Goal: Find specific page/section

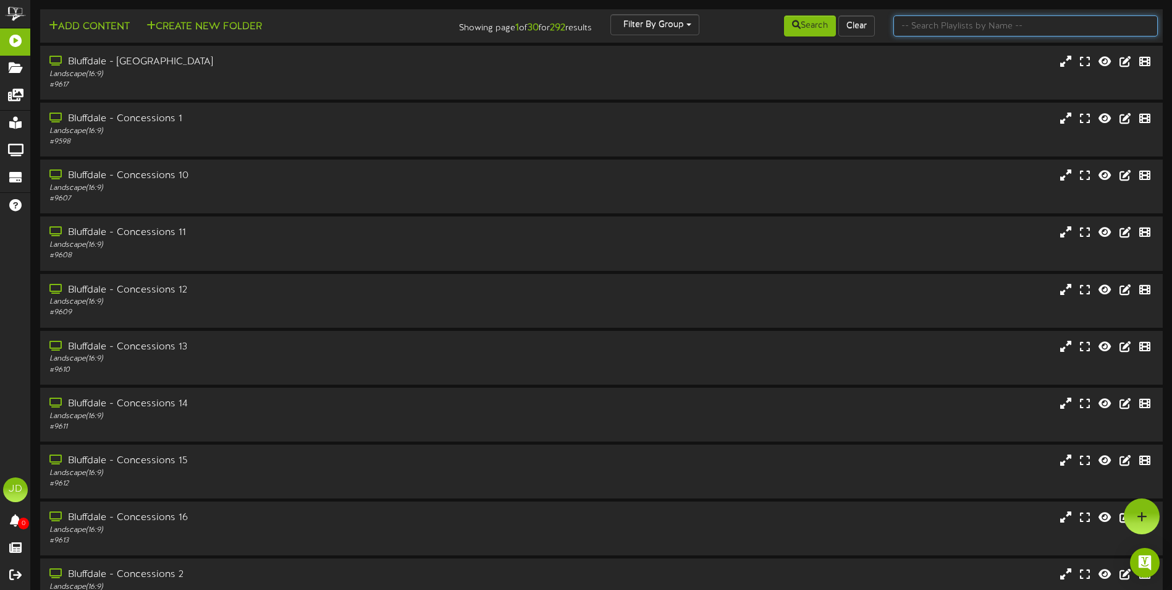
click at [936, 30] on input "text" at bounding box center [1026, 25] width 264 height 21
type input "surprise"
click at [834, 23] on button "Search" at bounding box center [810, 25] width 52 height 21
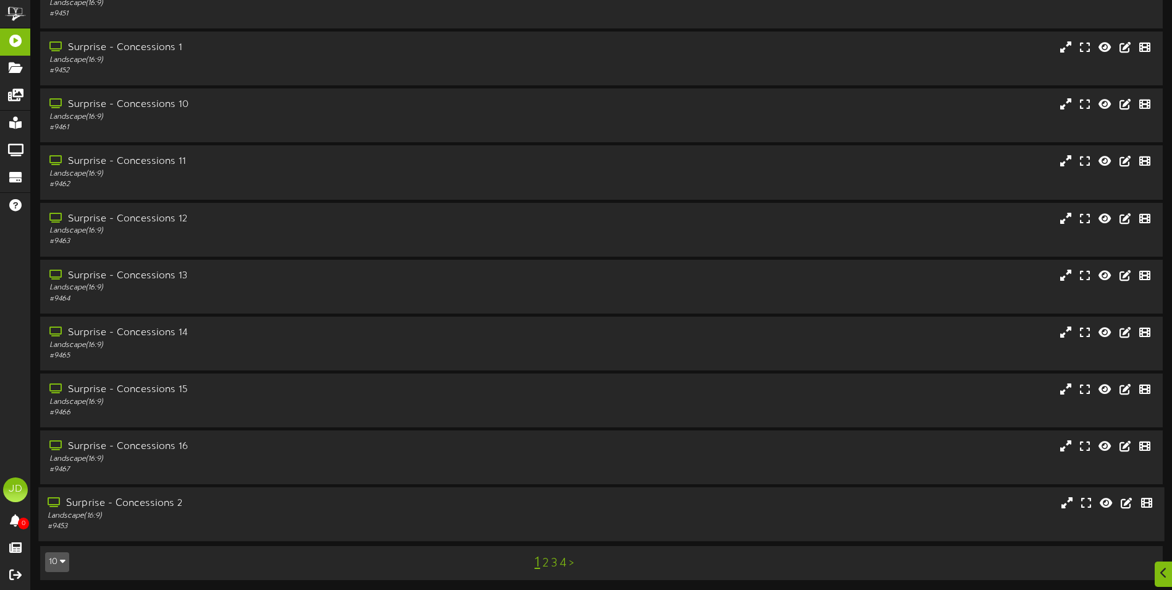
scroll to position [74, 0]
click at [557, 559] on link "3" at bounding box center [554, 561] width 6 height 14
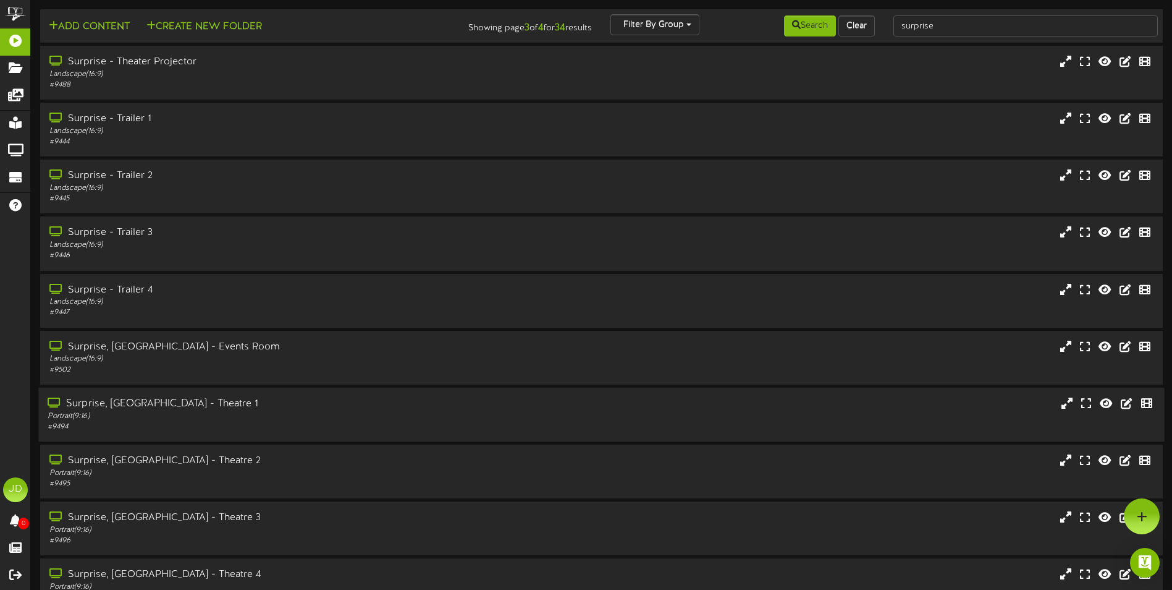
click at [312, 413] on div "Portrait ( 9:16 )" at bounding box center [273, 416] width 450 height 11
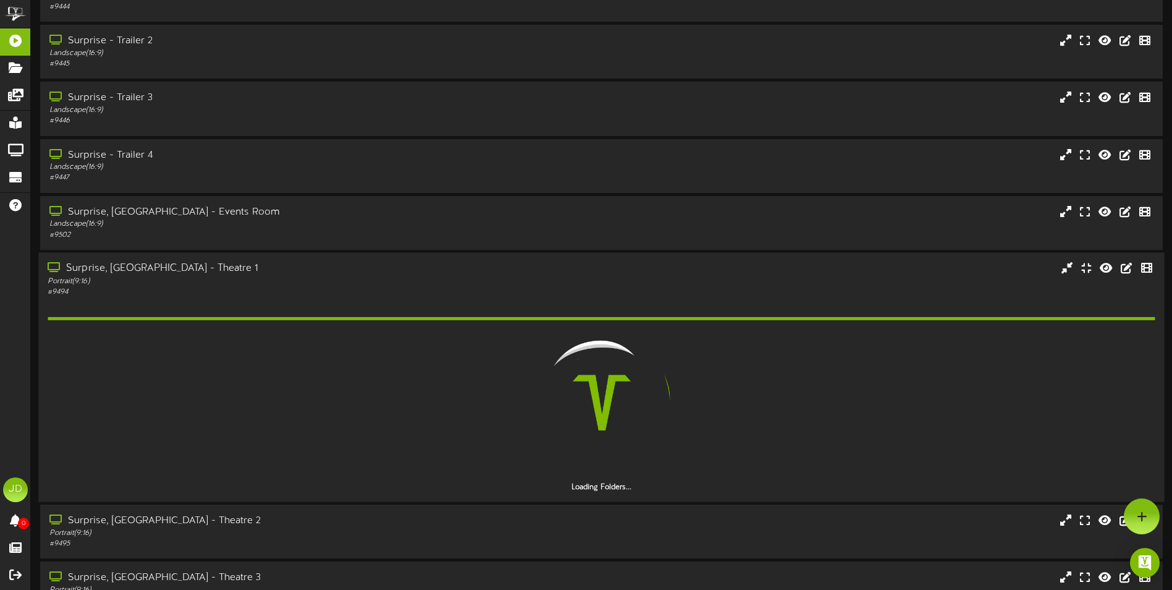
scroll to position [268, 0]
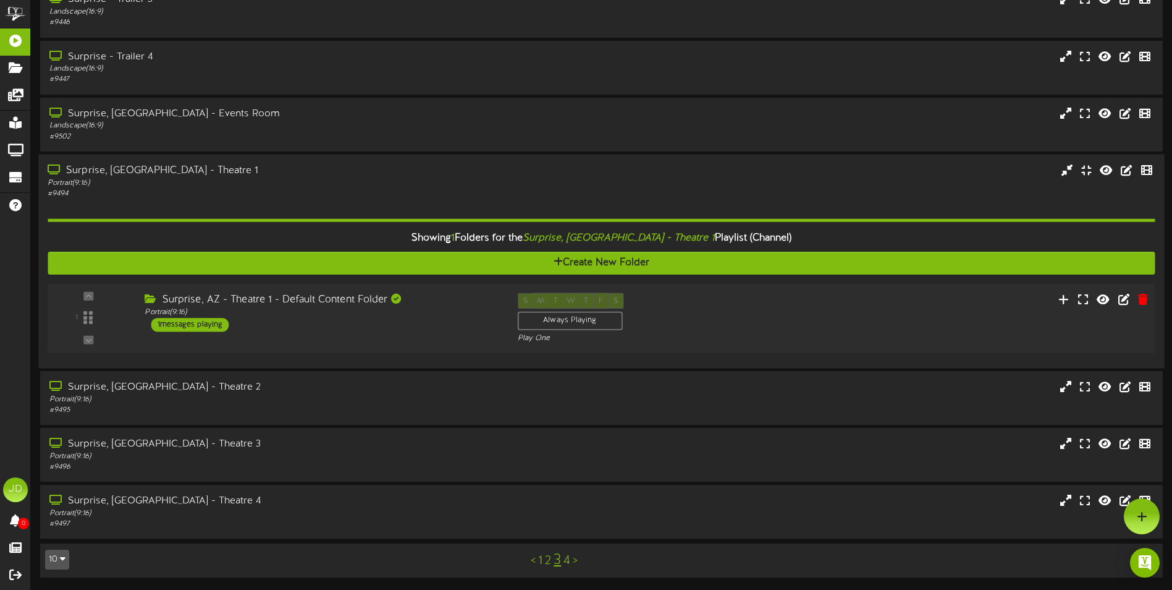
click at [342, 318] on div "Surprise, AZ - Theatre 1 - Default Content Folder Portrait ( 9:16 ) 1 messages …" at bounding box center [321, 311] width 373 height 39
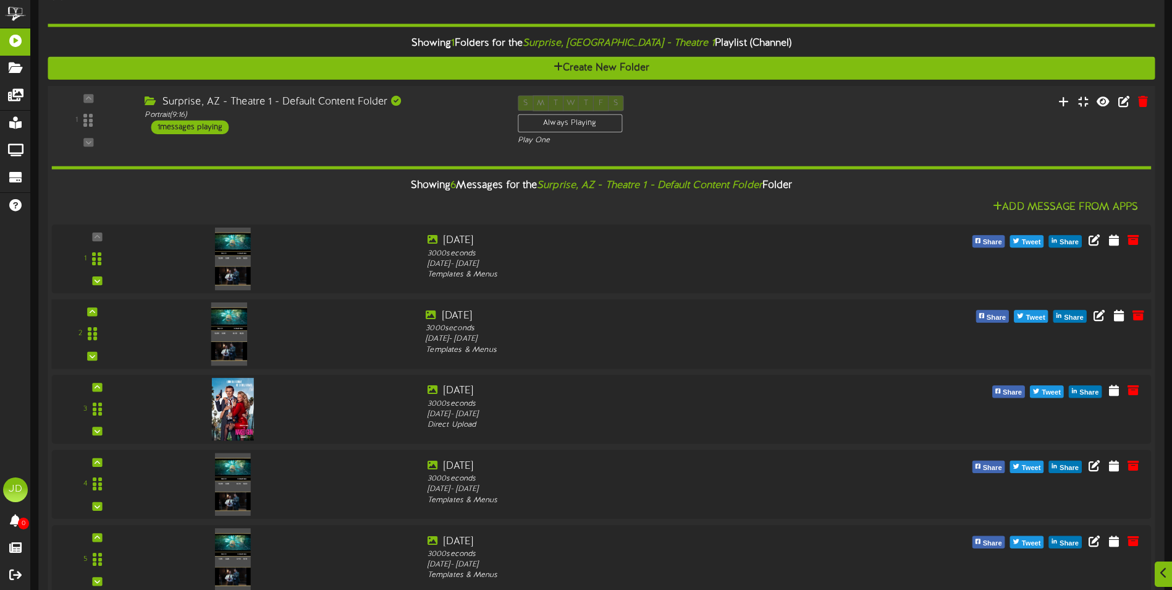
scroll to position [426, 0]
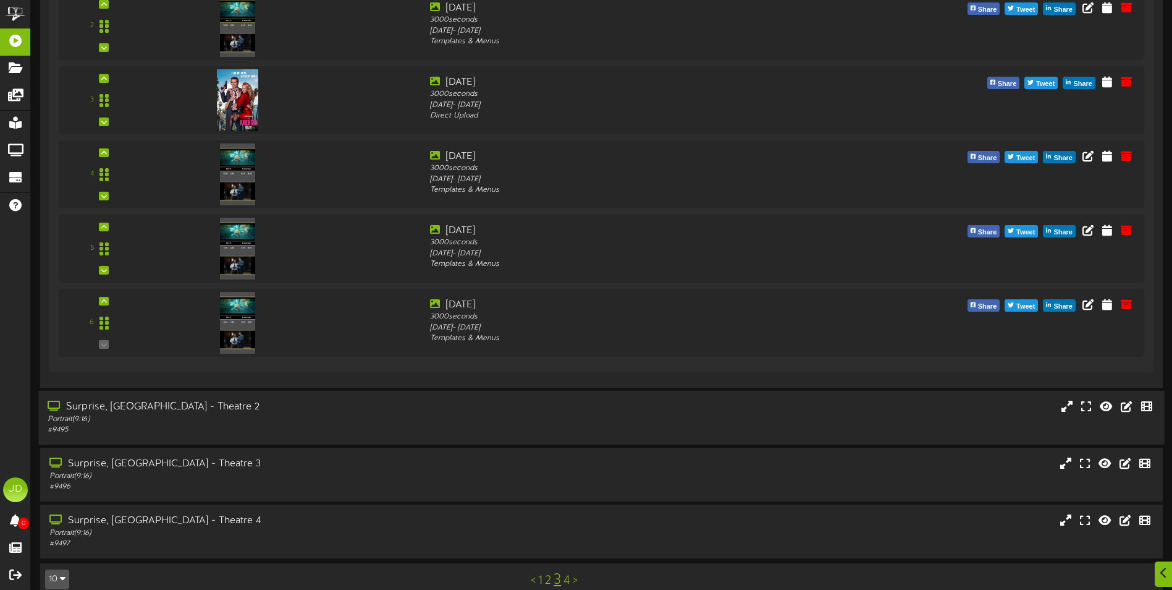
click at [277, 437] on div "Surprise, AZ - Theatre 2 Portrait ( 9:16 ) # 9495" at bounding box center [601, 417] width 1126 height 54
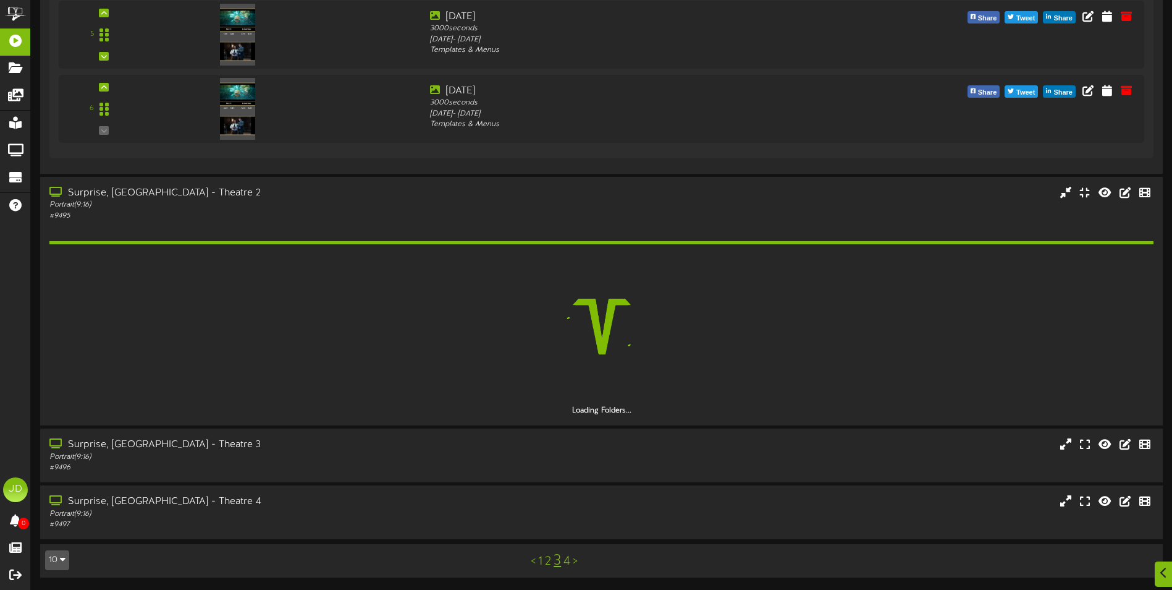
scroll to position [914, 0]
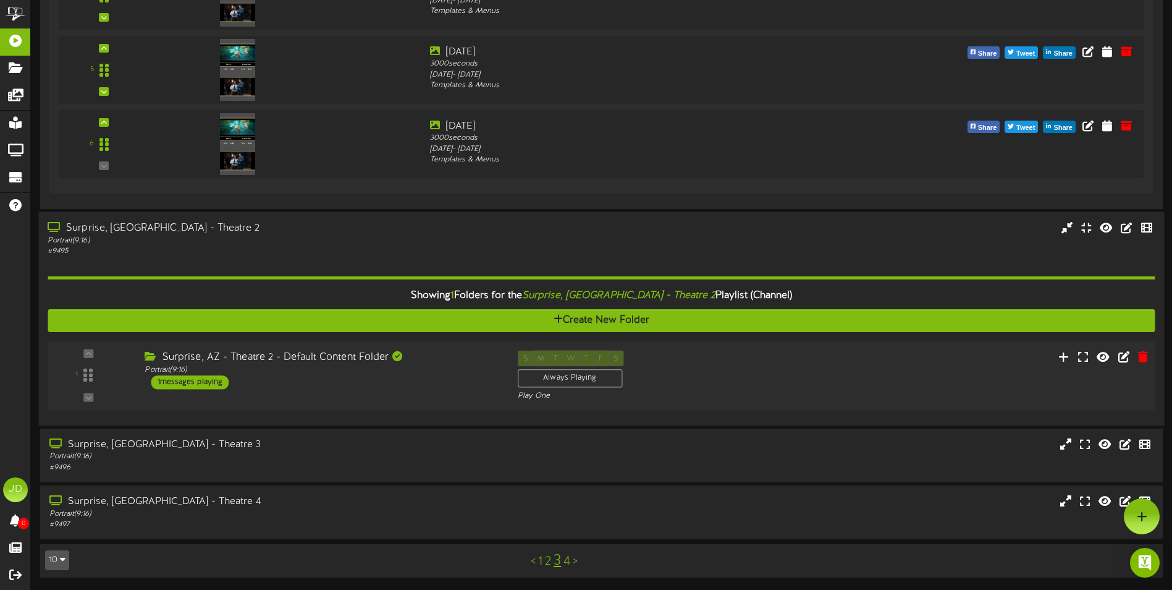
click at [453, 383] on div "Surprise, AZ - Theatre 2 - Default Content Folder Portrait ( 9:16 ) 1 messages …" at bounding box center [321, 369] width 373 height 39
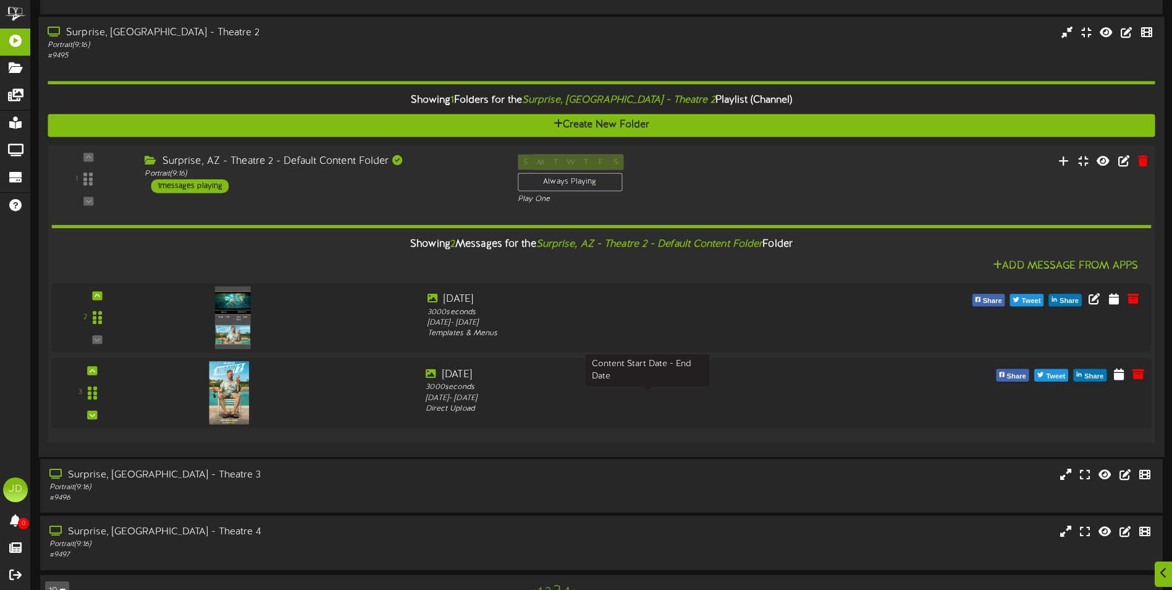
scroll to position [1140, 0]
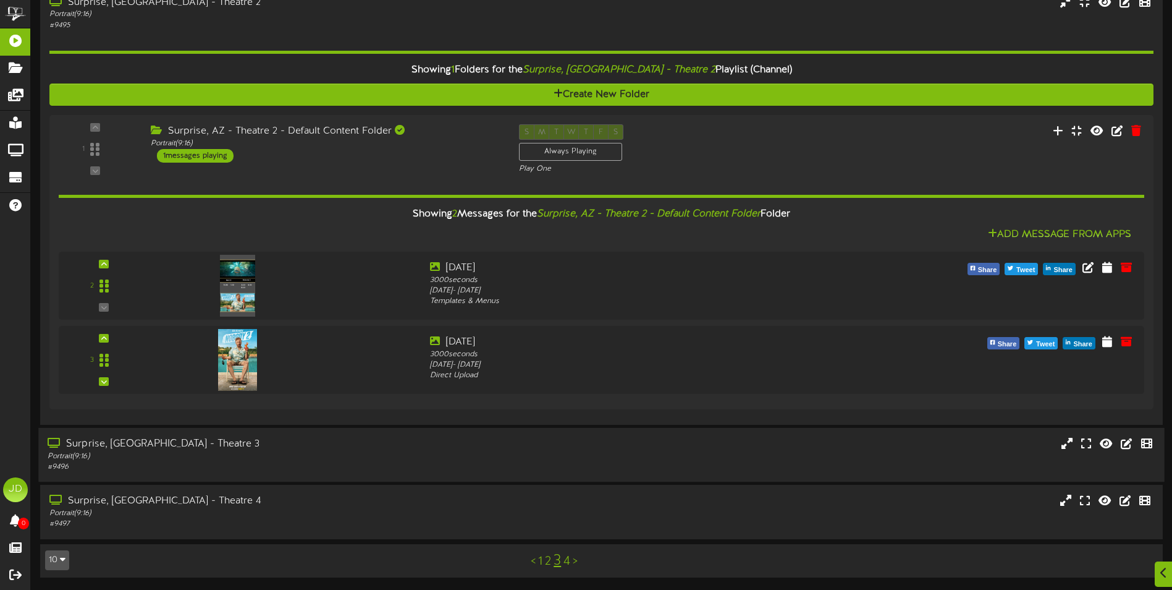
click at [357, 463] on div "# 9496" at bounding box center [273, 467] width 450 height 11
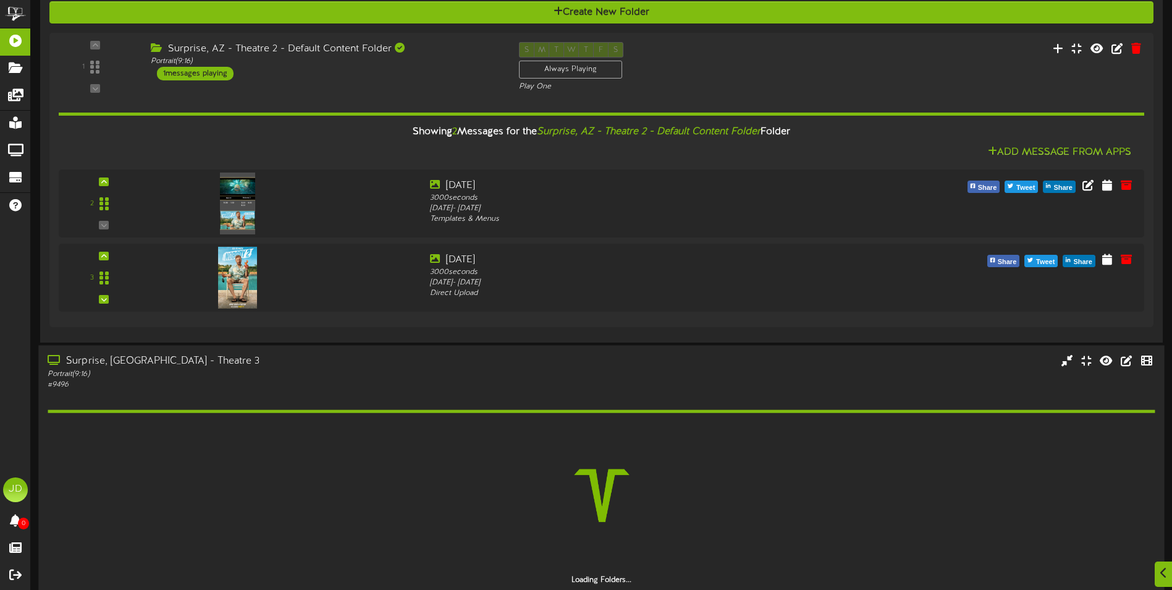
scroll to position [1334, 0]
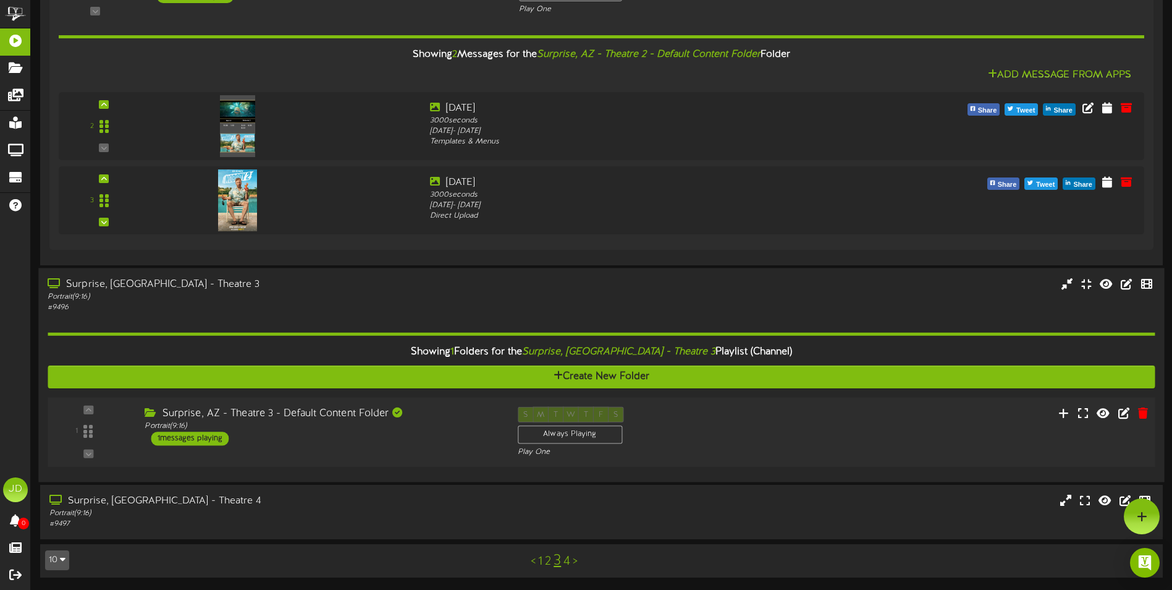
click at [413, 438] on div "Surprise, AZ - Theatre 3 - Default Content Folder Portrait ( 9:16 ) 1 messages …" at bounding box center [321, 426] width 373 height 39
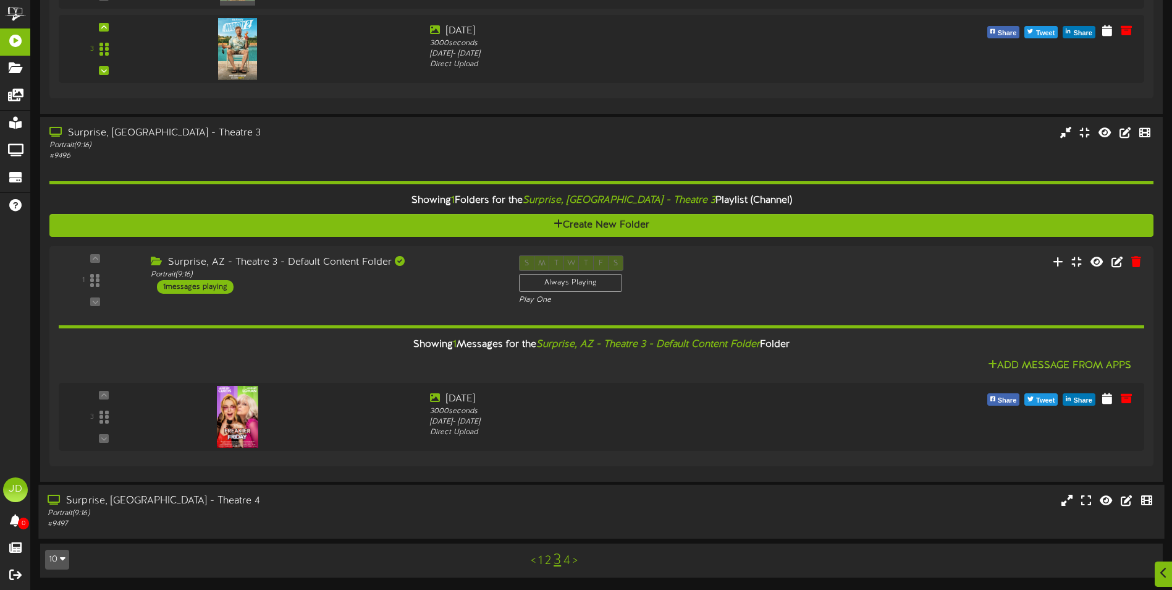
click at [479, 517] on div "Portrait ( 9:16 )" at bounding box center [273, 513] width 450 height 11
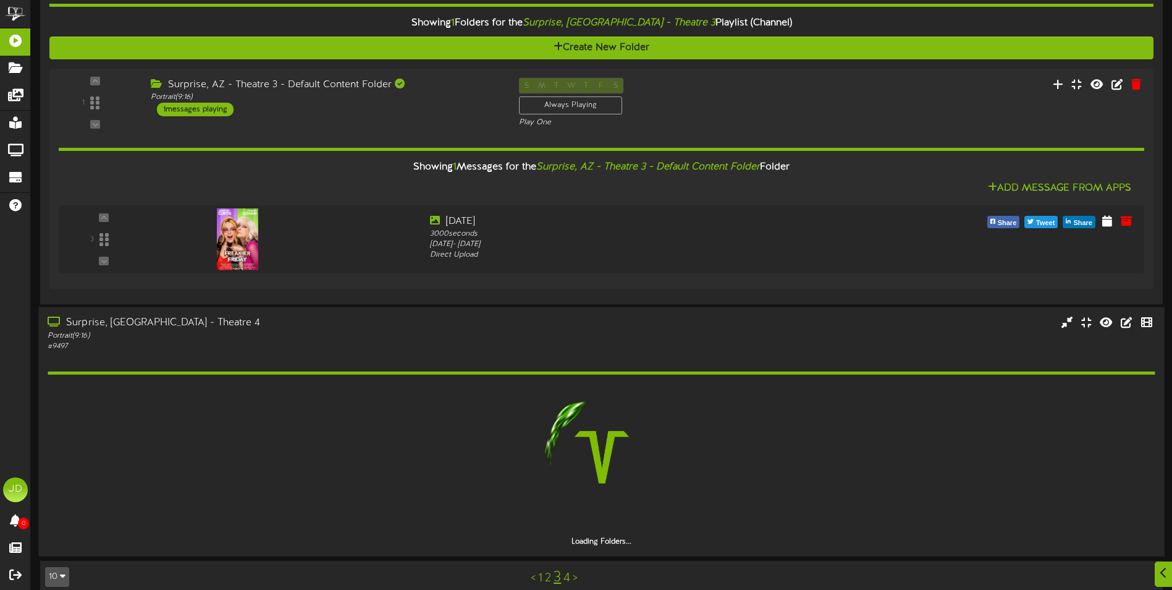
scroll to position [1609, 0]
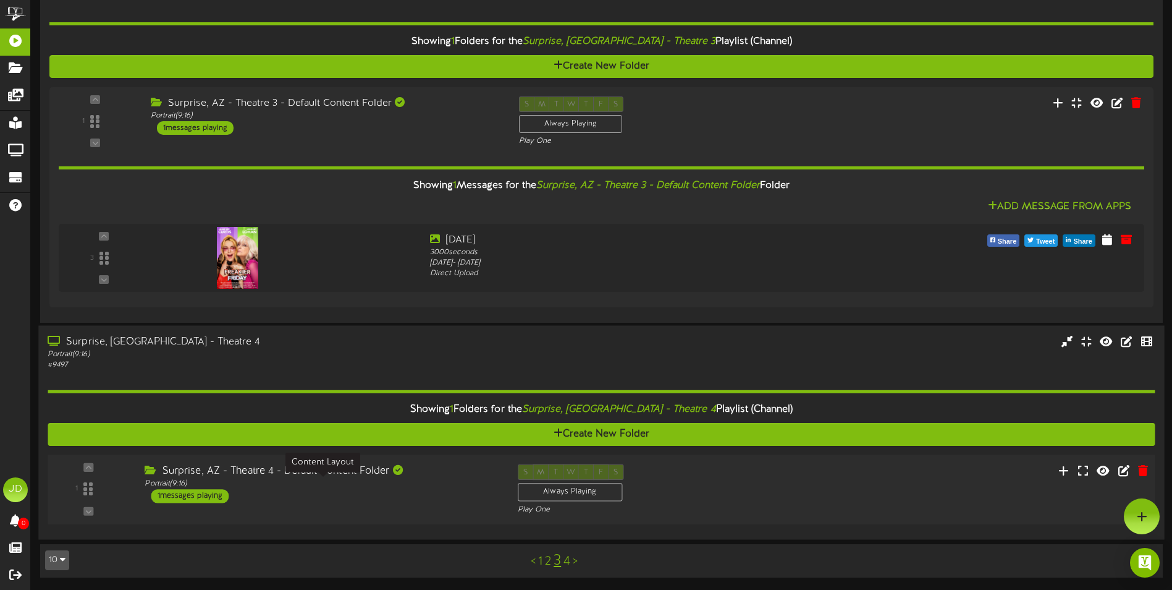
click at [454, 488] on div "Portrait ( 9:16 )" at bounding box center [322, 483] width 354 height 11
